Goal: Task Accomplishment & Management: Manage account settings

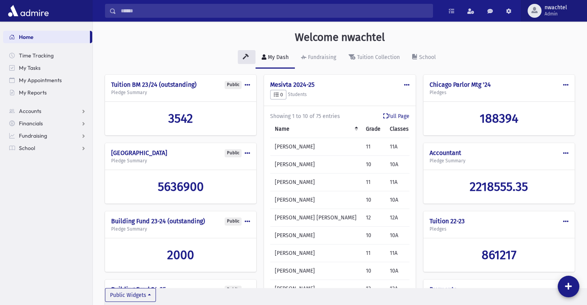
click at [556, 9] on span "nwachtel" at bounding box center [556, 8] width 22 height 6
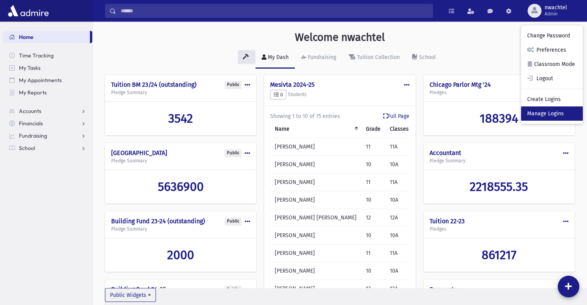
click at [542, 109] on link "Manage Logins" at bounding box center [552, 114] width 62 height 14
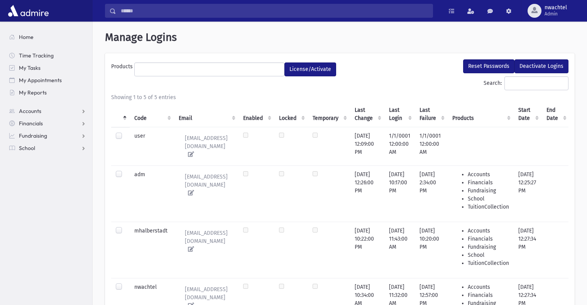
select select
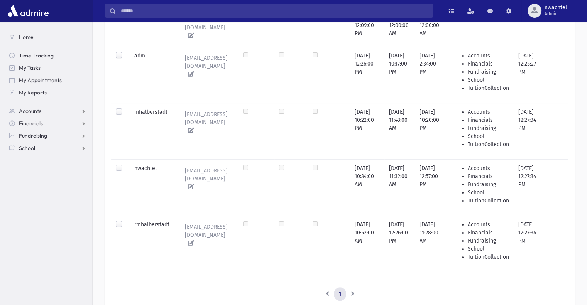
scroll to position [156, 0]
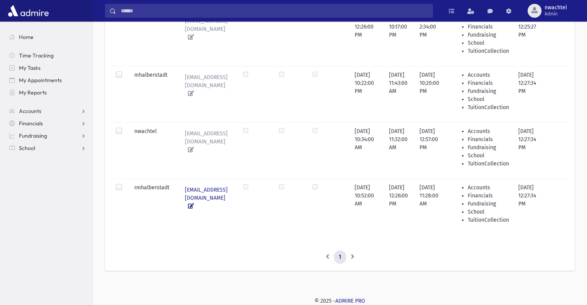
click at [190, 203] on icon at bounding box center [189, 205] width 9 height 5
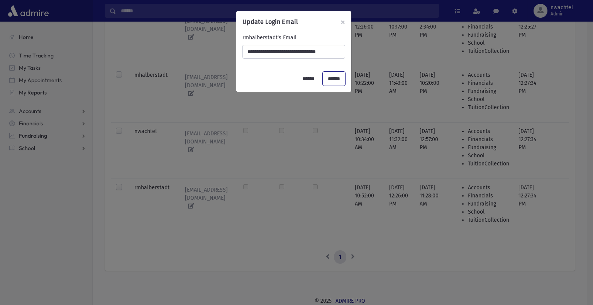
click at [336, 75] on input "******" at bounding box center [334, 79] width 22 height 14
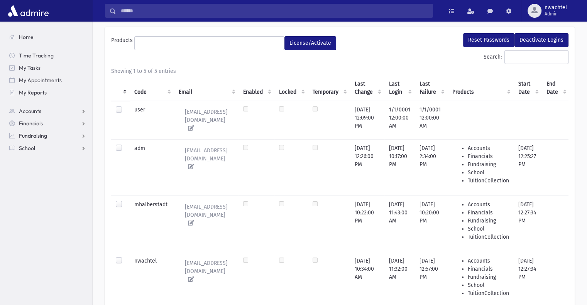
scroll to position [77, 0]
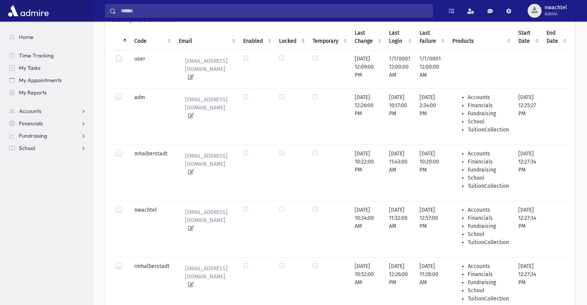
click at [125, 263] on label at bounding box center [125, 263] width 0 height 0
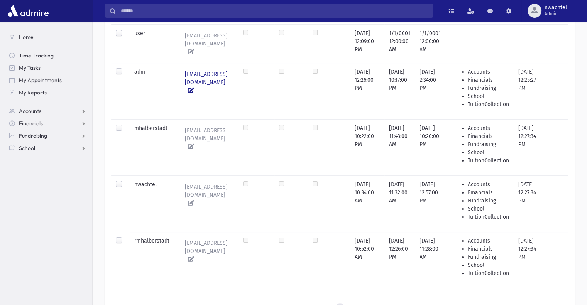
scroll to position [116, 0]
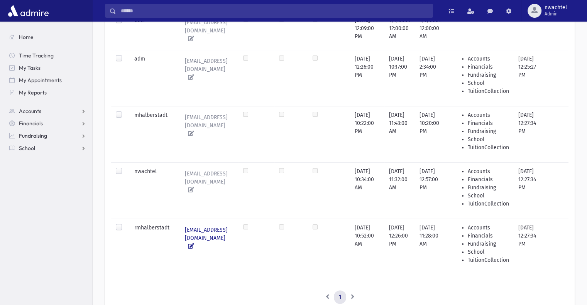
click at [192, 244] on icon at bounding box center [189, 246] width 9 height 5
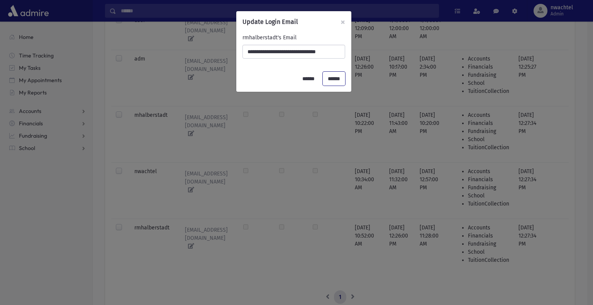
click at [329, 79] on input "******" at bounding box center [334, 79] width 22 height 14
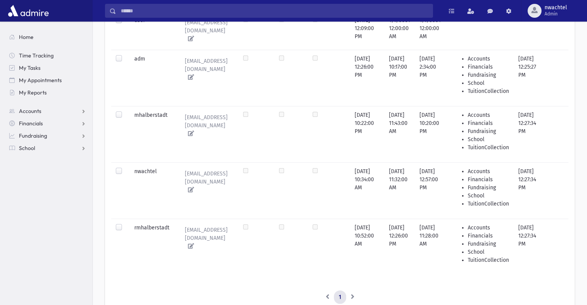
click at [125, 224] on label at bounding box center [125, 224] width 0 height 0
drag, startPoint x: 117, startPoint y: 221, endPoint x: 122, endPoint y: 220, distance: 4.7
click at [122, 224] on div at bounding box center [120, 228] width 9 height 9
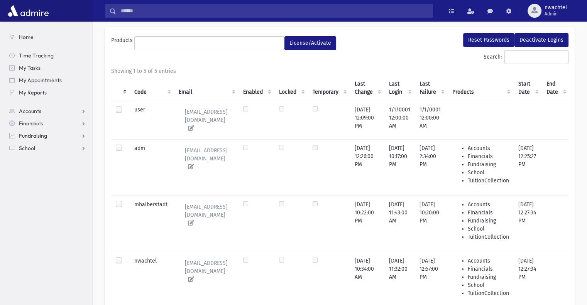
scroll to position [0, 0]
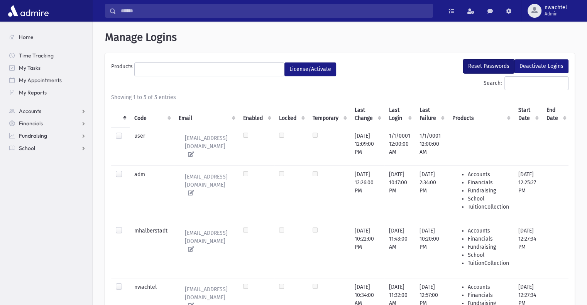
click at [491, 64] on button "Reset Passwords" at bounding box center [488, 66] width 51 height 14
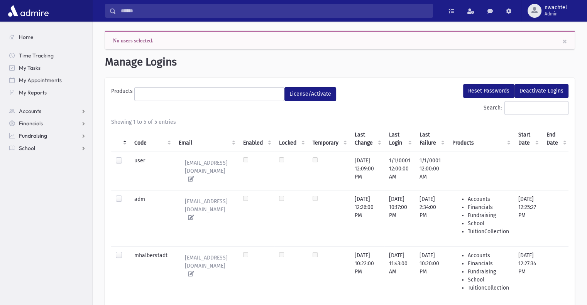
click at [125, 252] on label at bounding box center [125, 252] width 0 height 0
click at [115, 251] on td at bounding box center [120, 256] width 19 height 19
click at [125, 249] on td at bounding box center [120, 256] width 19 height 19
click at [565, 41] on link "×" at bounding box center [565, 41] width 5 height 9
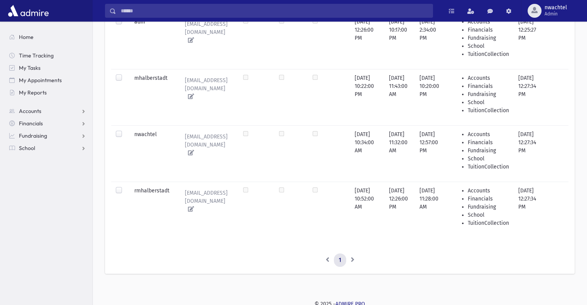
scroll to position [156, 0]
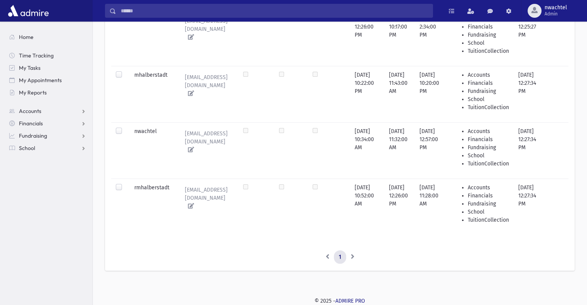
click at [275, 180] on td at bounding box center [257, 207] width 36 height 56
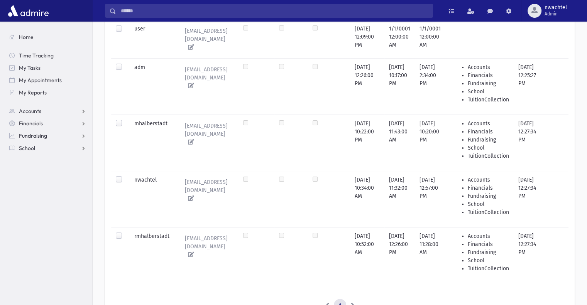
scroll to position [154, 0]
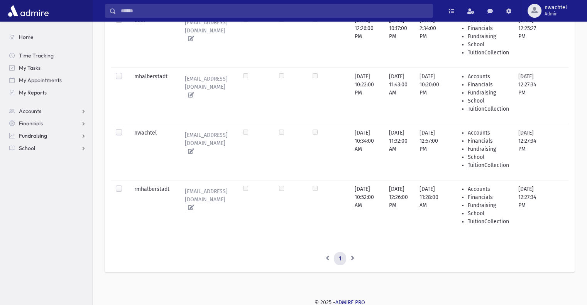
click at [122, 74] on div at bounding box center [120, 77] width 9 height 9
click at [125, 73] on label at bounding box center [125, 73] width 0 height 0
click at [125, 185] on label at bounding box center [125, 185] width 0 height 0
click at [308, 183] on td at bounding box center [292, 208] width 34 height 56
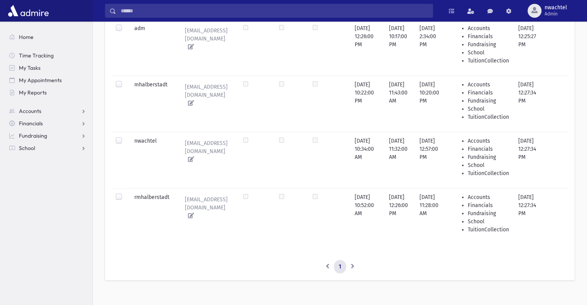
scroll to position [156, 0]
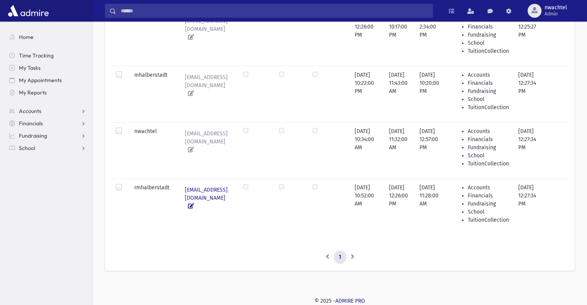
click at [296, 179] on tr "rmhalberstadt moshehalberstadt@cliftonyeshiva.org 7/20/2025 10:52:00 AM 8/27/20…" at bounding box center [340, 207] width 459 height 56
click at [125, 184] on label at bounding box center [125, 184] width 0 height 0
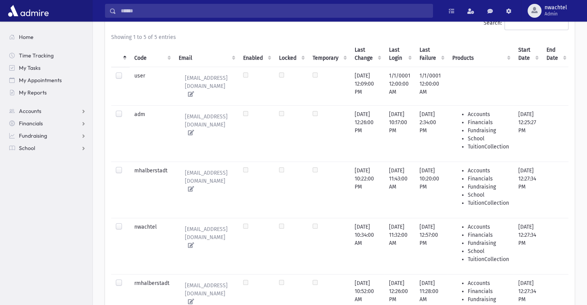
scroll to position [0, 0]
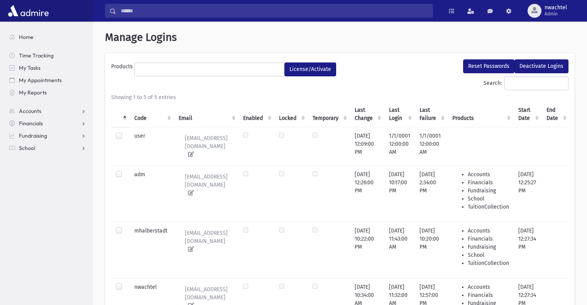
select select
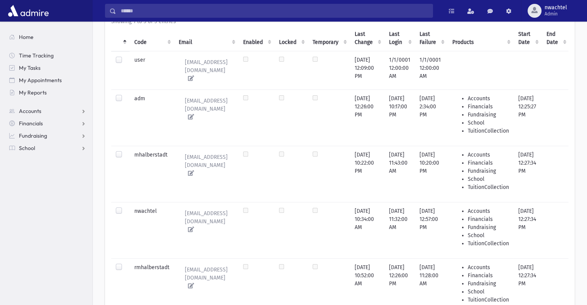
scroll to position [156, 0]
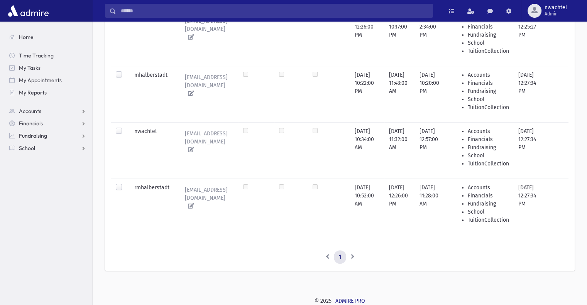
click at [308, 179] on td at bounding box center [292, 207] width 34 height 56
click at [125, 184] on label at bounding box center [125, 184] width 0 height 0
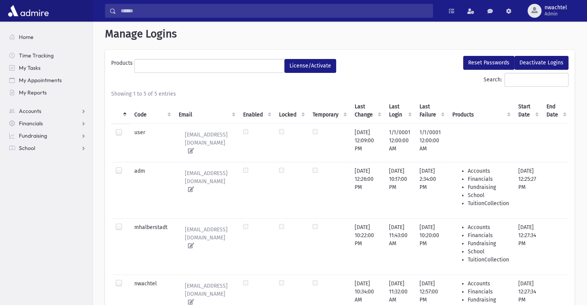
scroll to position [0, 0]
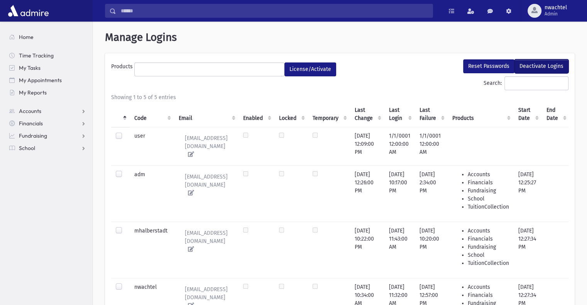
click at [536, 68] on button "Deactivate Logins" at bounding box center [542, 66] width 54 height 14
select select
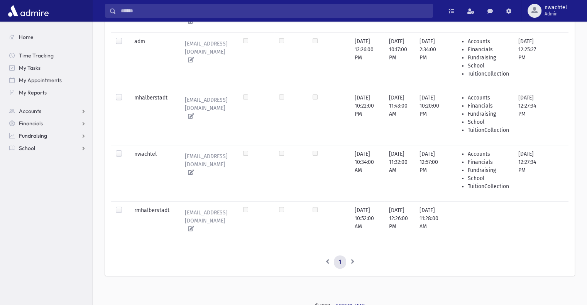
scroll to position [134, 0]
click at [125, 205] on label at bounding box center [125, 205] width 0 height 0
click at [275, 207] on td at bounding box center [257, 219] width 36 height 39
click at [275, 206] on td at bounding box center [257, 219] width 36 height 39
click at [125, 205] on label at bounding box center [125, 205] width 0 height 0
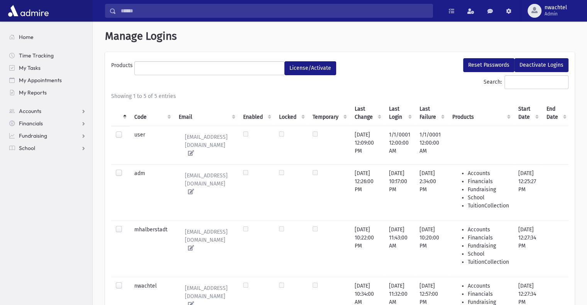
scroll to position [0, 0]
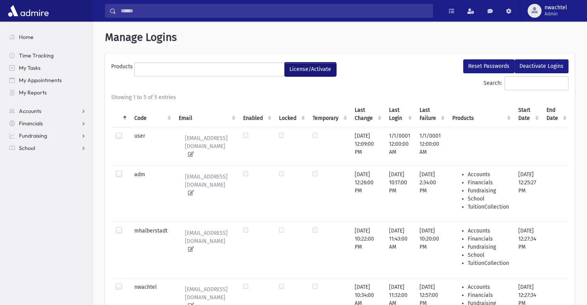
click at [298, 69] on button "License/Activate" at bounding box center [311, 70] width 52 height 14
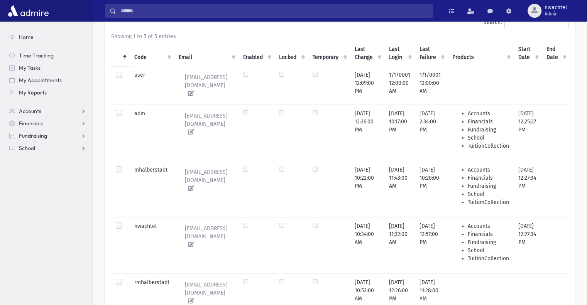
scroll to position [116, 0]
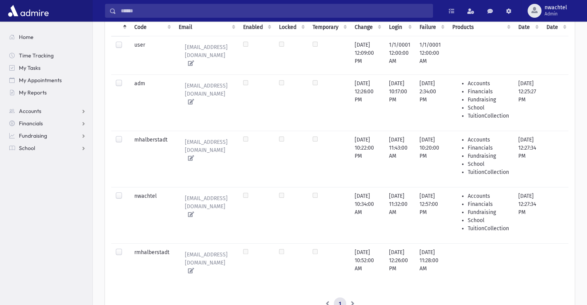
click at [125, 249] on label at bounding box center [125, 249] width 0 height 0
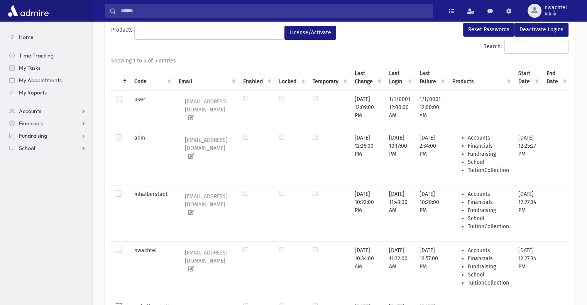
scroll to position [0, 0]
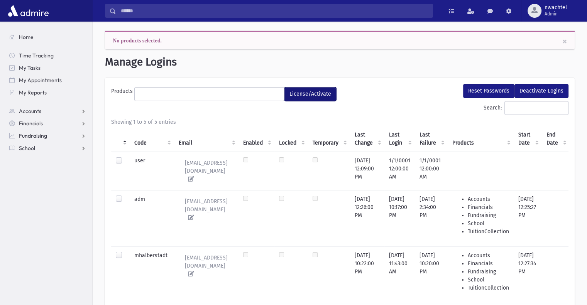
click at [305, 93] on button "License/Activate" at bounding box center [311, 94] width 52 height 14
click at [487, 90] on button "Reset Passwords" at bounding box center [488, 91] width 51 height 14
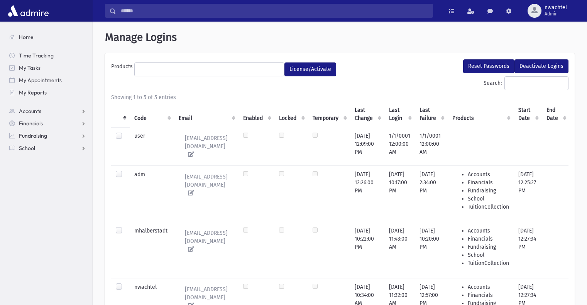
select select
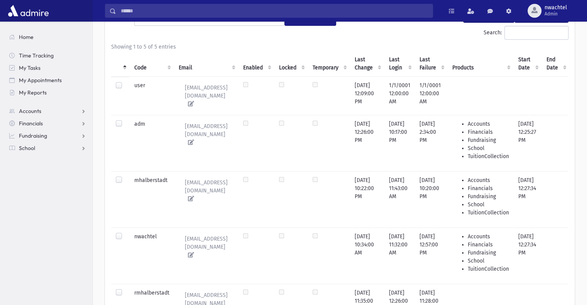
scroll to position [134, 0]
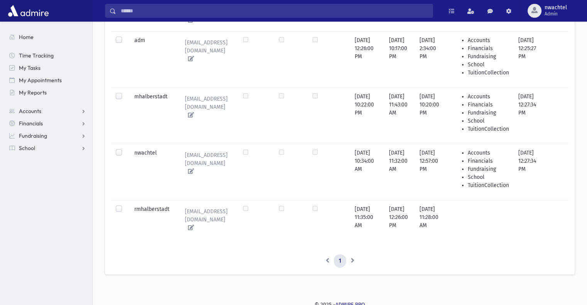
click at [125, 205] on label at bounding box center [125, 205] width 0 height 0
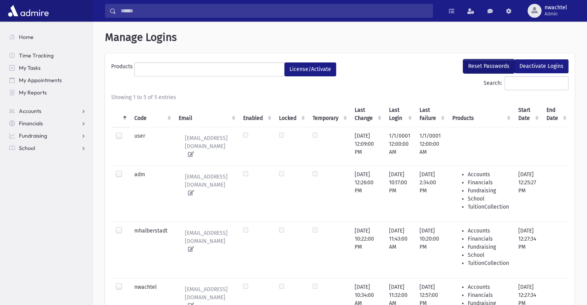
click at [494, 63] on button "Reset Passwords" at bounding box center [488, 66] width 51 height 14
select select
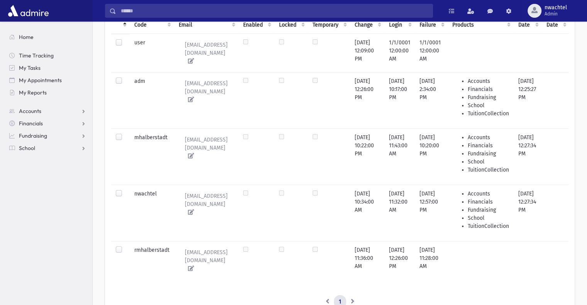
scroll to position [134, 0]
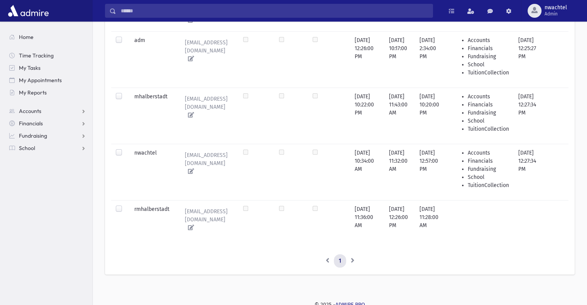
click at [125, 205] on label at bounding box center [125, 205] width 0 height 0
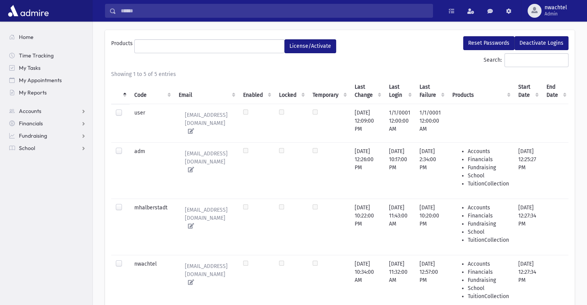
scroll to position [0, 0]
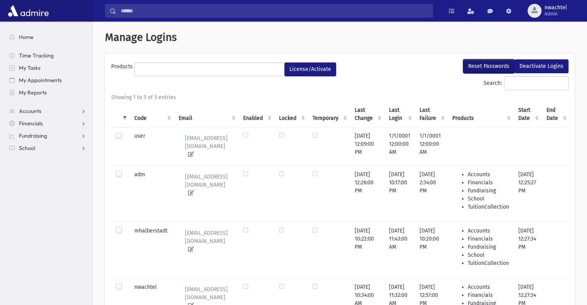
click at [488, 66] on button "Reset Passwords" at bounding box center [488, 66] width 51 height 14
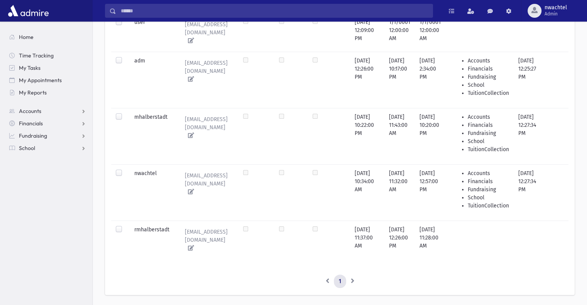
scroll to position [134, 0]
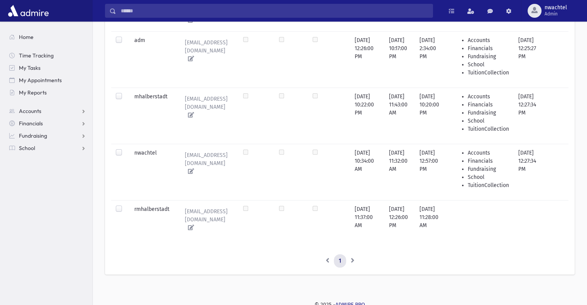
click at [125, 205] on label at bounding box center [125, 205] width 0 height 0
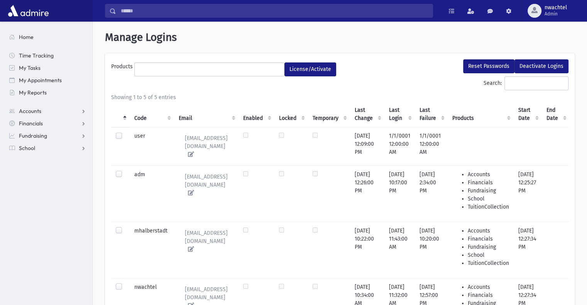
click at [155, 66] on ul at bounding box center [209, 69] width 149 height 12
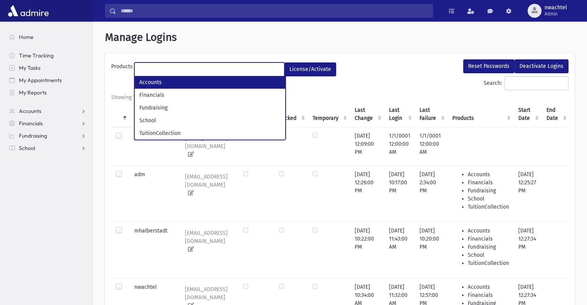
select select "*"
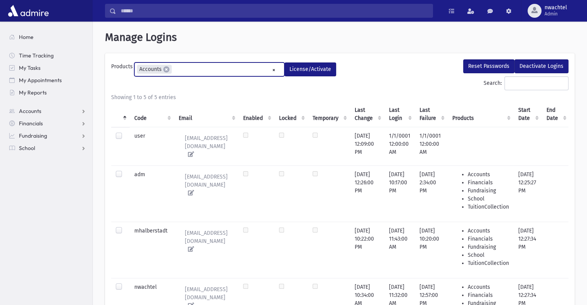
click at [174, 68] on input "search" at bounding box center [176, 70] width 4 height 8
click at [214, 72] on input "search" at bounding box center [216, 70] width 4 height 8
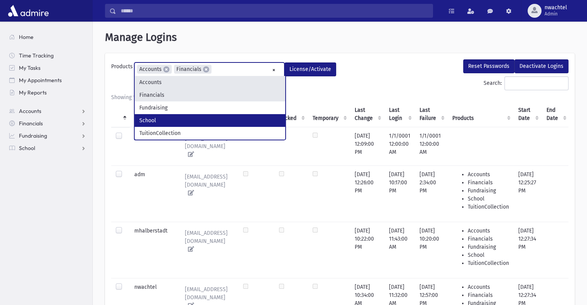
drag, startPoint x: 156, startPoint y: 119, endPoint x: 168, endPoint y: 111, distance: 14.6
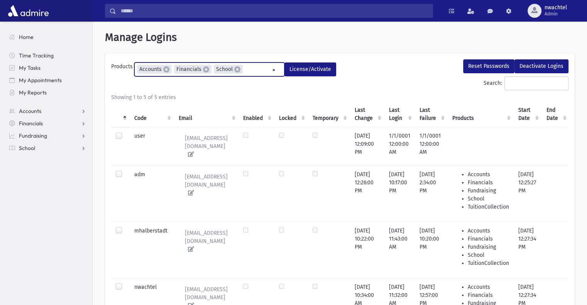
click at [249, 67] on ul "× × Accounts × Financials × School" at bounding box center [209, 69] width 149 height 13
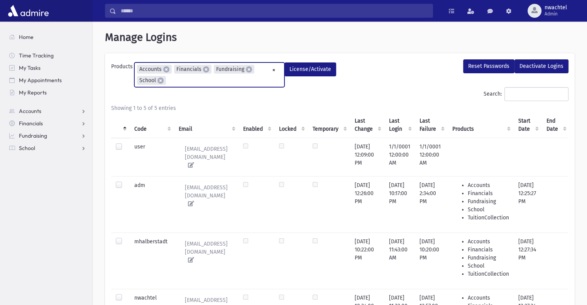
click at [175, 76] on ul "× × Accounts × Financials × Fundraising × School" at bounding box center [209, 75] width 149 height 24
click at [303, 68] on button "License/Activate" at bounding box center [311, 70] width 52 height 14
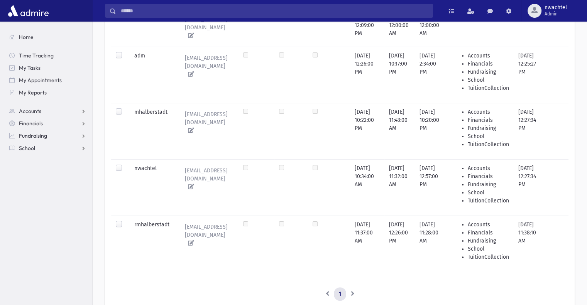
scroll to position [156, 0]
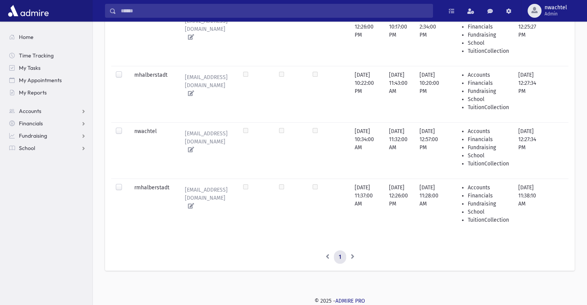
click at [125, 184] on label at bounding box center [125, 184] width 0 height 0
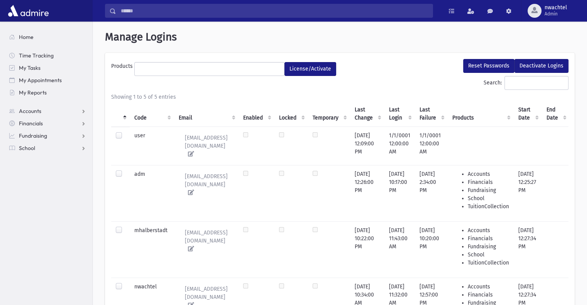
scroll to position [0, 0]
click at [316, 71] on button "License/Activate" at bounding box center [311, 70] width 52 height 14
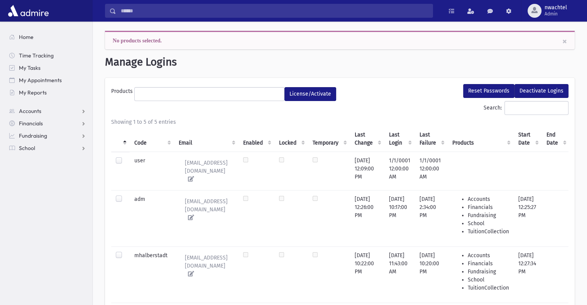
drag, startPoint x: 145, startPoint y: 97, endPoint x: 166, endPoint y: 111, distance: 25.6
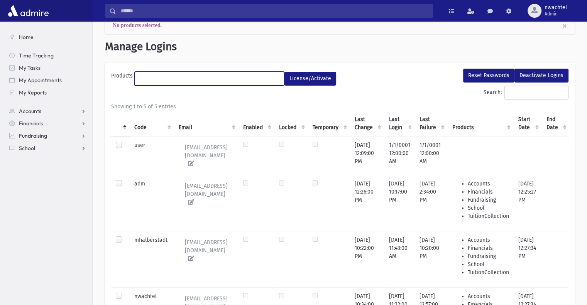
scroll to position [39, 0]
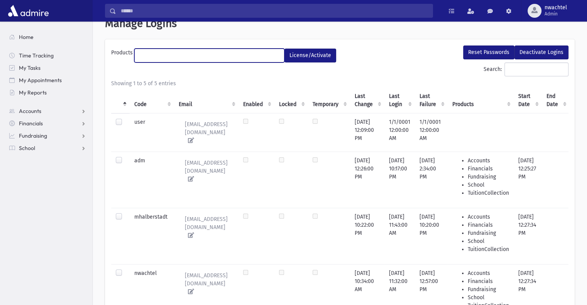
click at [142, 53] on input "search" at bounding box center [141, 56] width 4 height 8
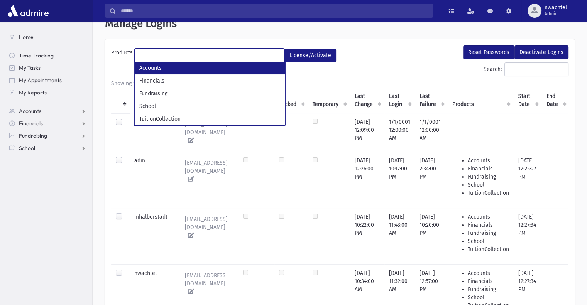
select select "*"
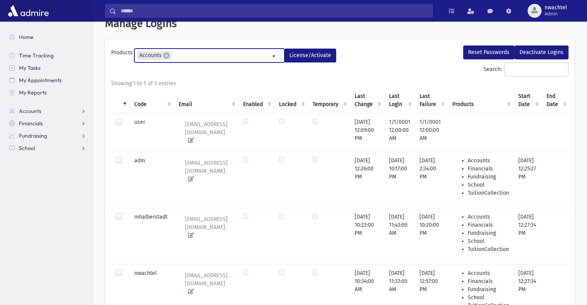
click at [183, 58] on ul "× × Accounts" at bounding box center [209, 55] width 149 height 13
click at [220, 56] on ul "× × Accounts × Financials" at bounding box center [209, 55] width 149 height 13
click at [258, 58] on input "search" at bounding box center [259, 56] width 4 height 8
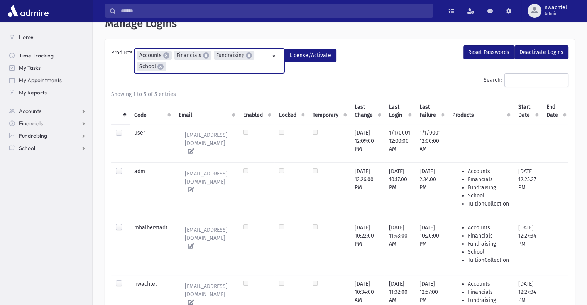
click at [182, 70] on ul "× × Accounts × Financials × Fundraising × School" at bounding box center [209, 61] width 149 height 24
click at [303, 56] on button "License/Activate" at bounding box center [311, 56] width 52 height 14
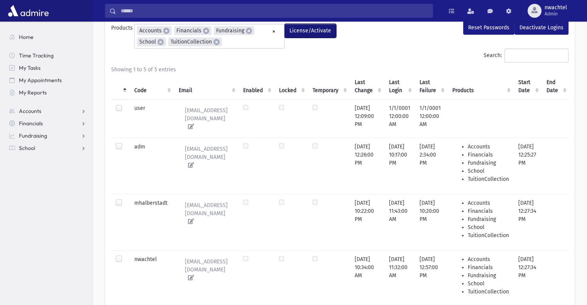
scroll to position [14, 0]
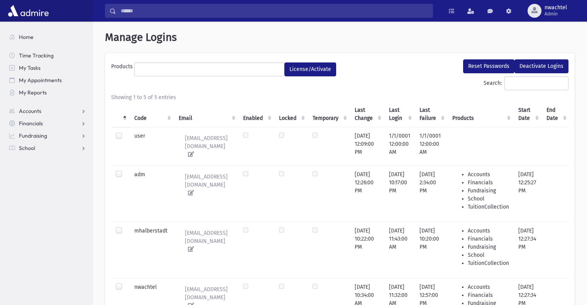
select select
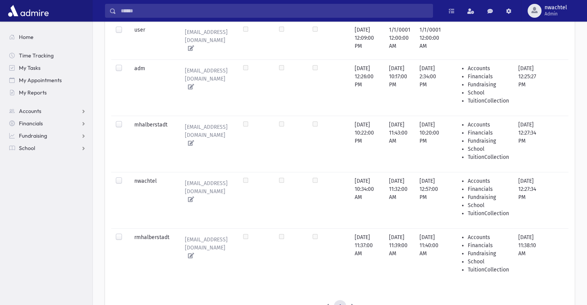
scroll to position [156, 0]
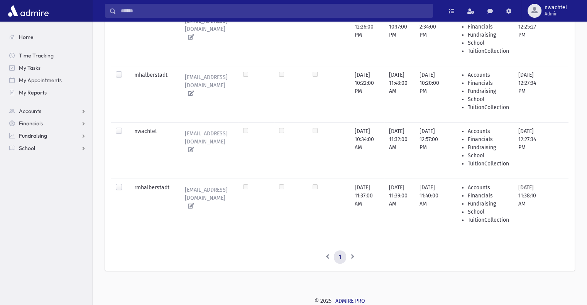
click at [125, 184] on label at bounding box center [125, 184] width 0 height 0
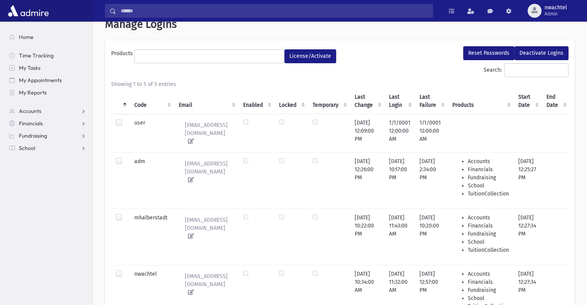
scroll to position [0, 0]
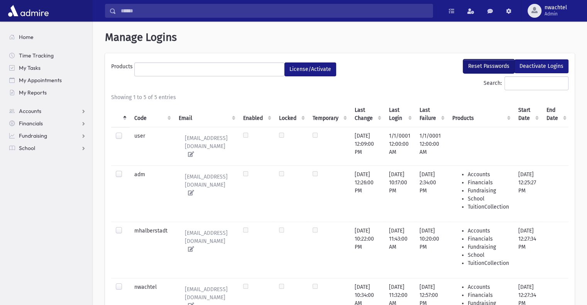
click at [498, 65] on button "Reset Passwords" at bounding box center [488, 66] width 51 height 14
select select
